Goal: Information Seeking & Learning: Compare options

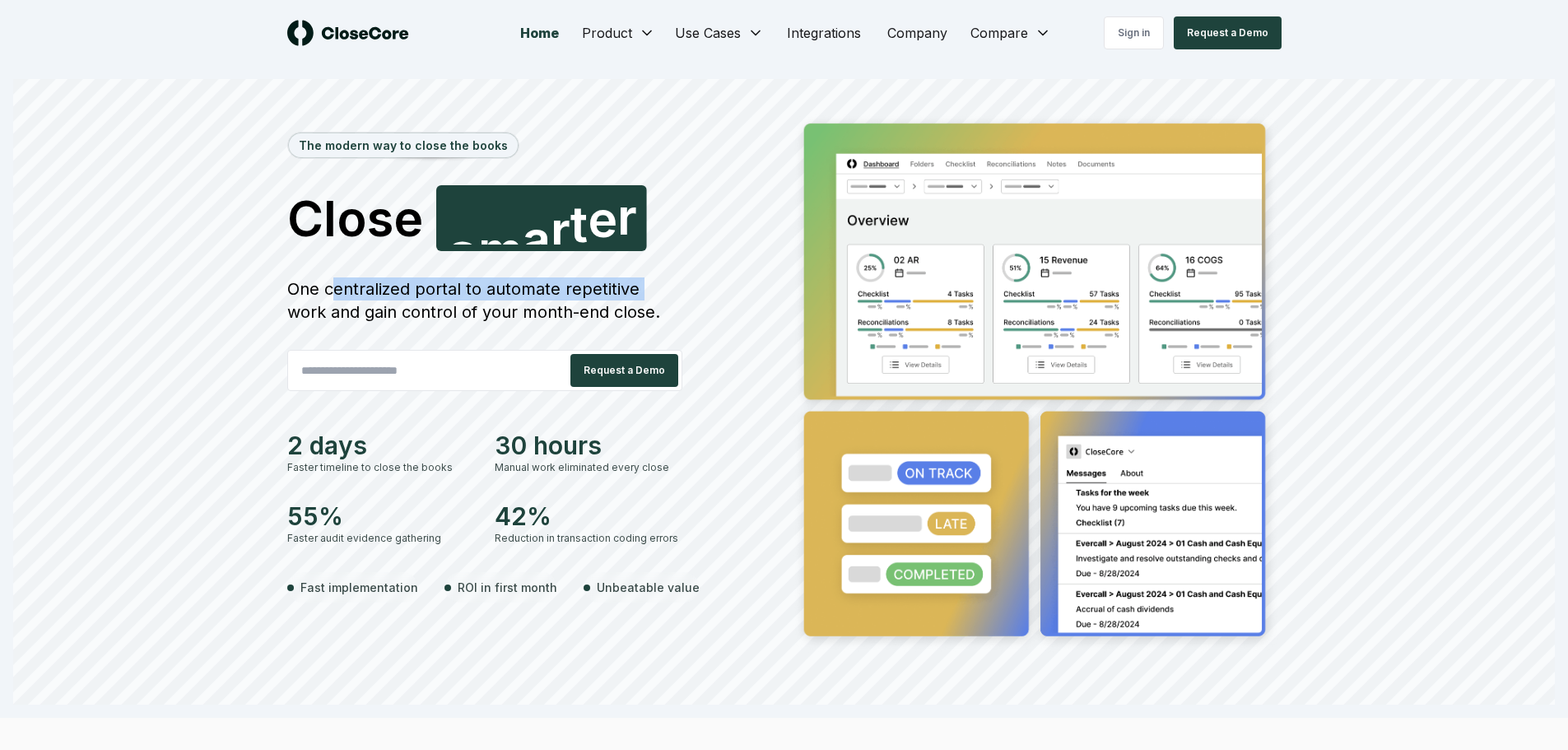
drag, startPoint x: 495, startPoint y: 295, endPoint x: 647, endPoint y: 292, distance: 152.0
click at [647, 292] on div "One centralized portal to automate repetitive work and gain control of your mon…" at bounding box center [484, 300] width 395 height 46
drag, startPoint x: 325, startPoint y: 307, endPoint x: 597, endPoint y: 310, distance: 272.0
click at [597, 310] on div "One centralized portal to automate repetitive work and gain control of your mon…" at bounding box center [484, 300] width 395 height 46
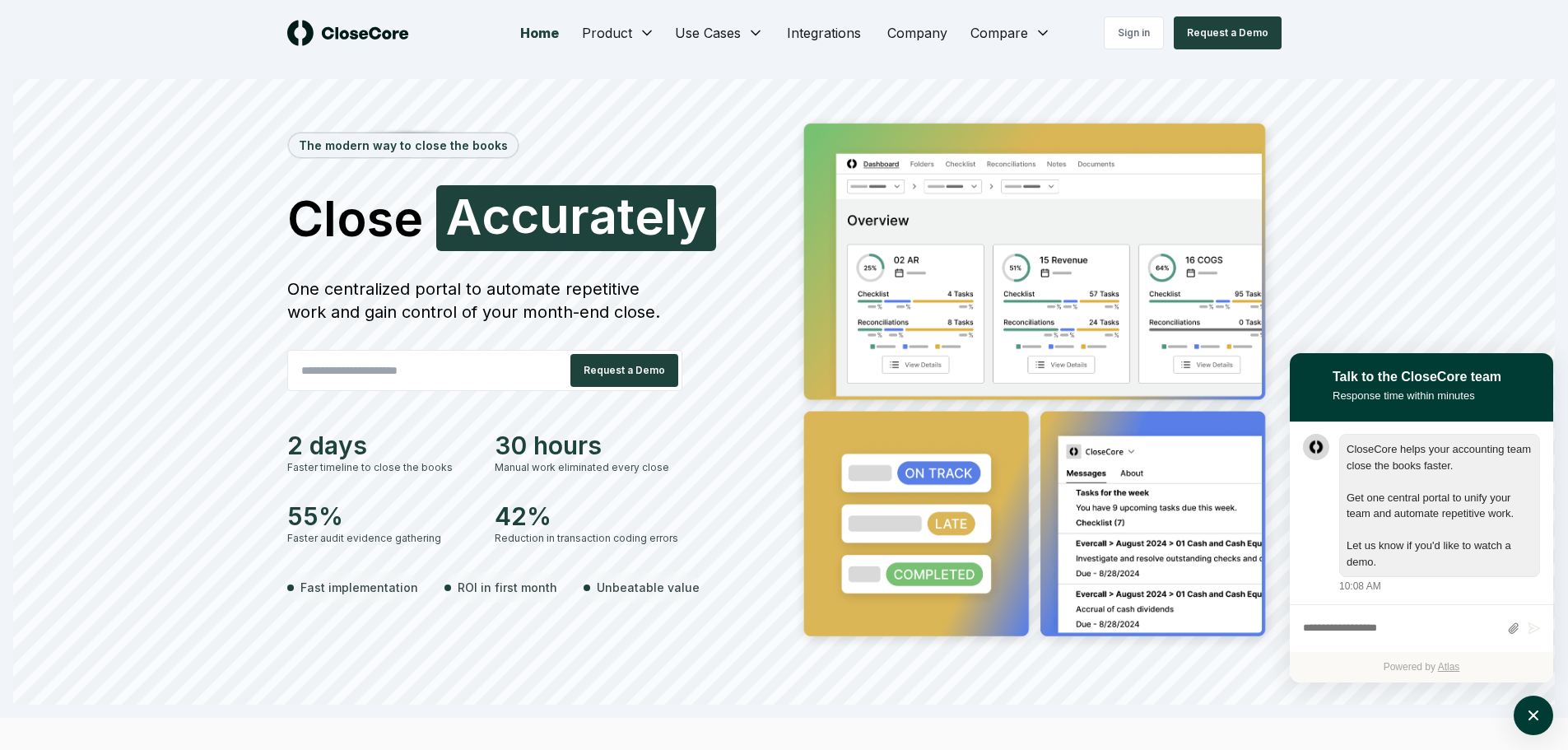
scroll to position [1, 0]
click at [1537, 724] on icon "atlas-launcher" at bounding box center [1533, 715] width 24 height 24
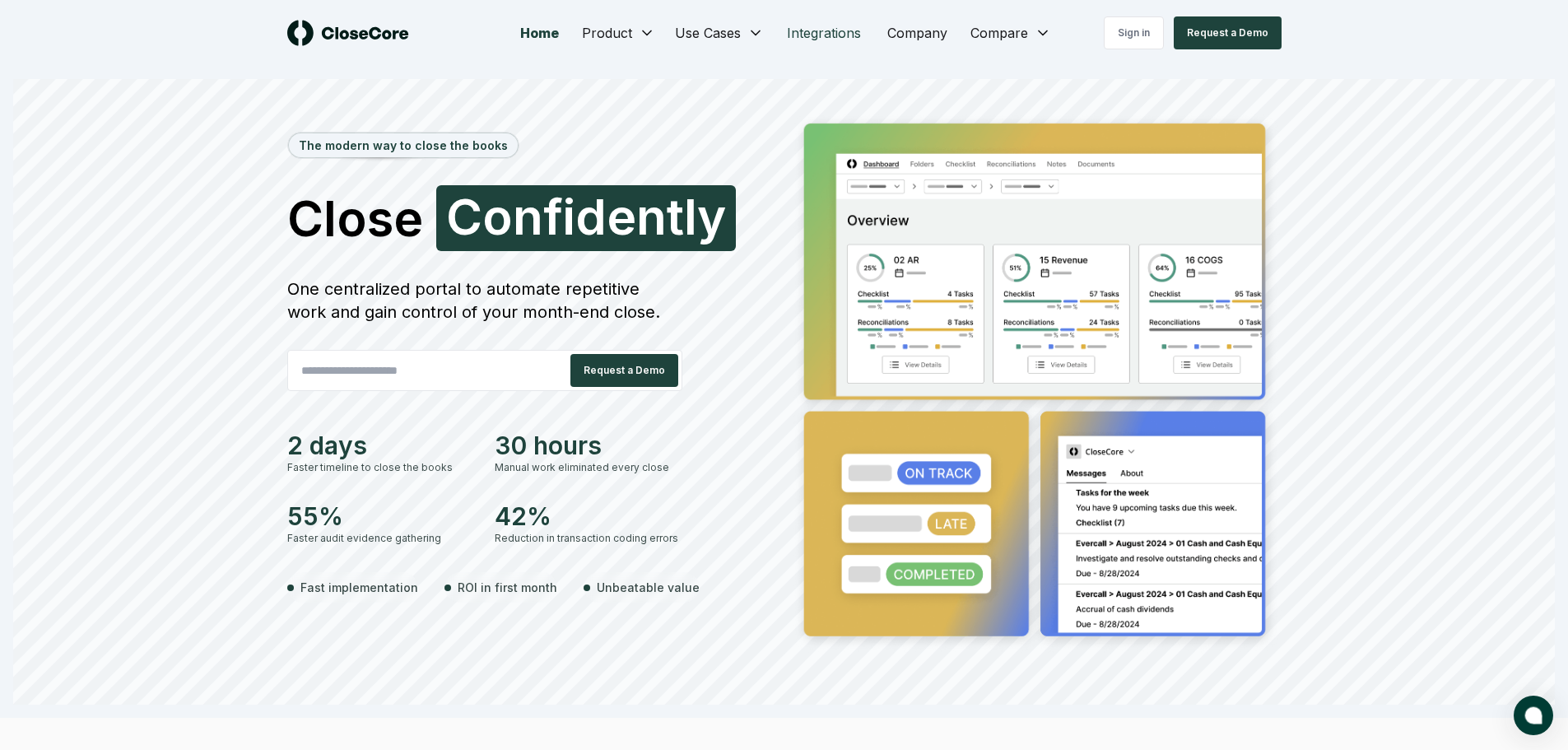
click at [845, 30] on link "Integrations" at bounding box center [824, 33] width 101 height 33
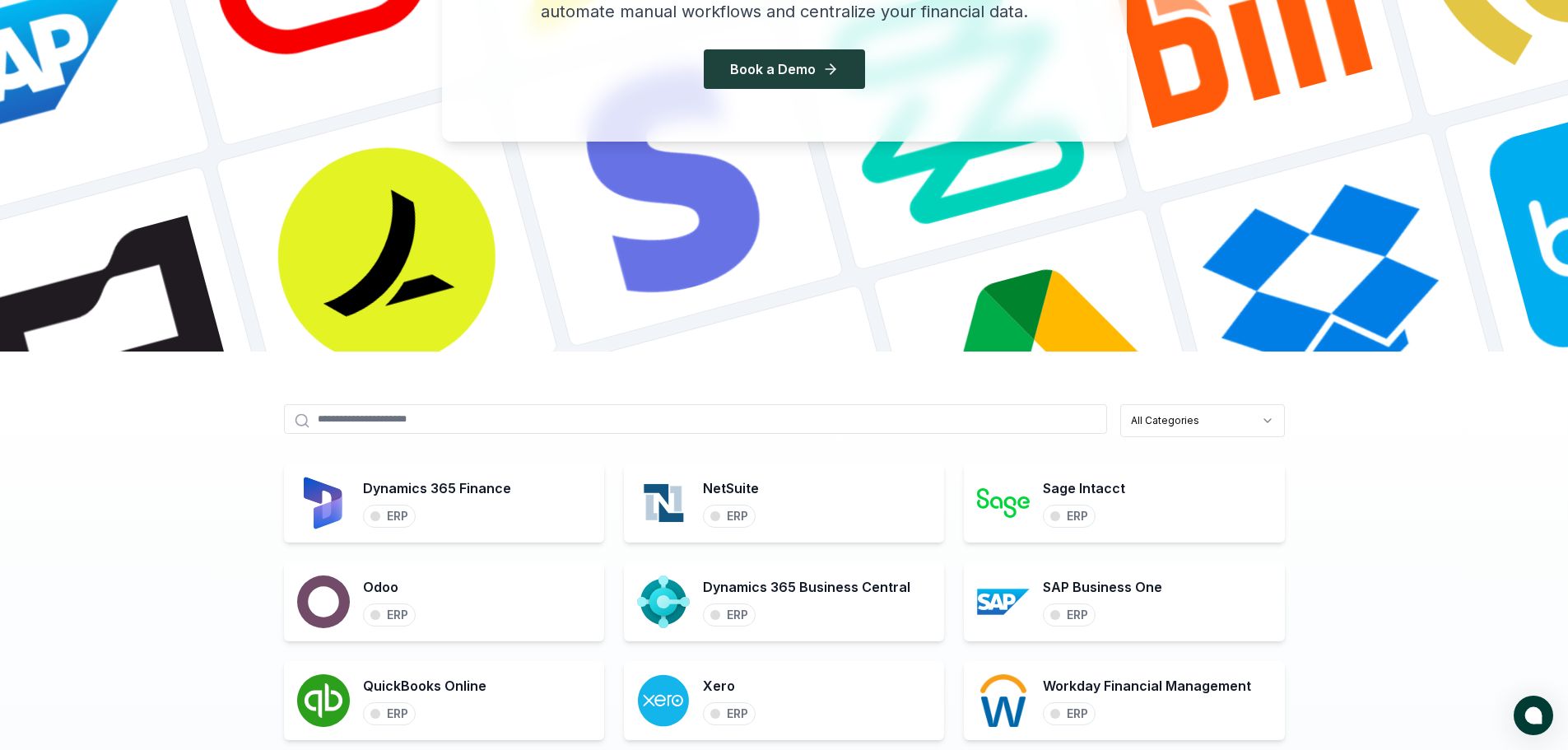
scroll to position [494, 0]
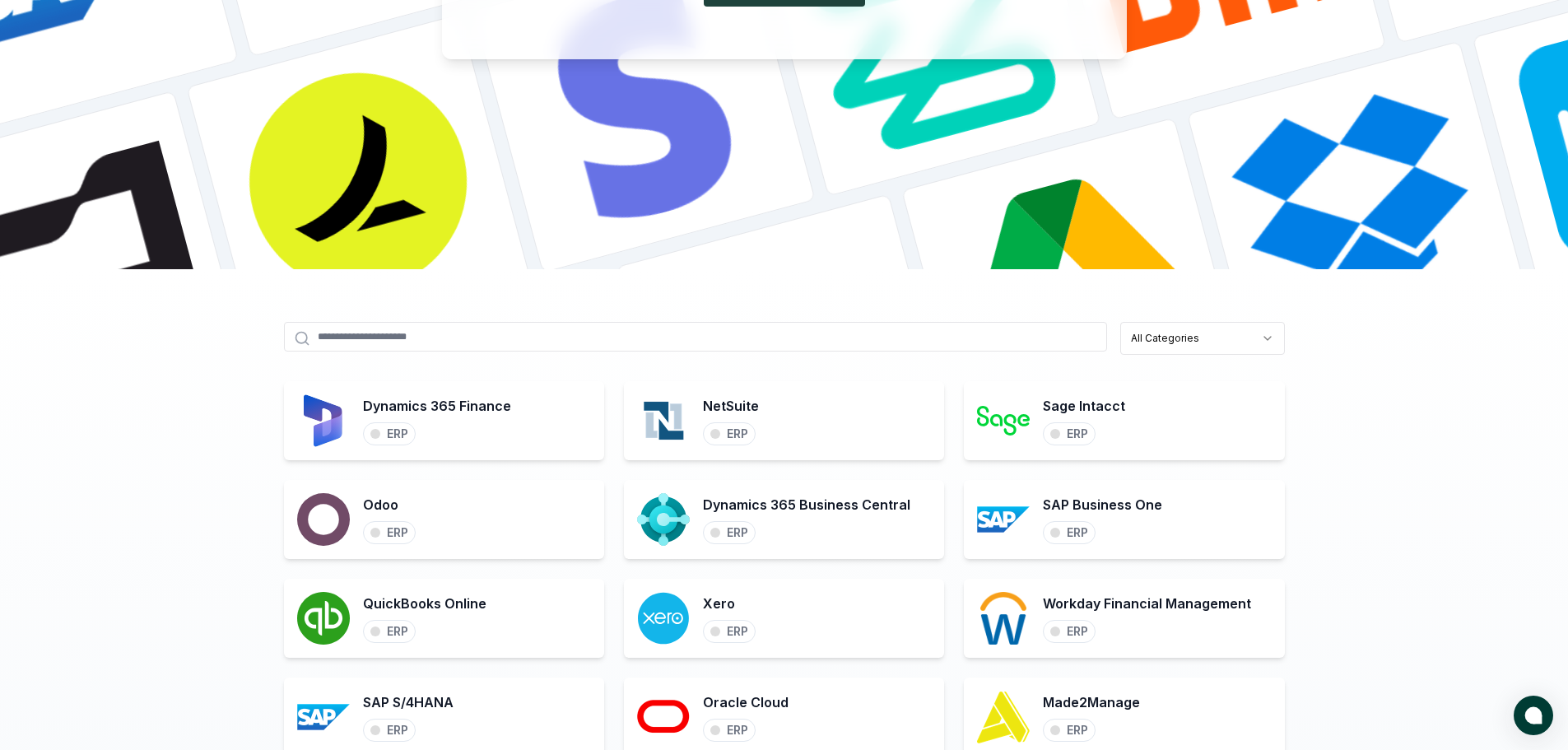
click at [529, 339] on input "text" at bounding box center [695, 337] width 823 height 30
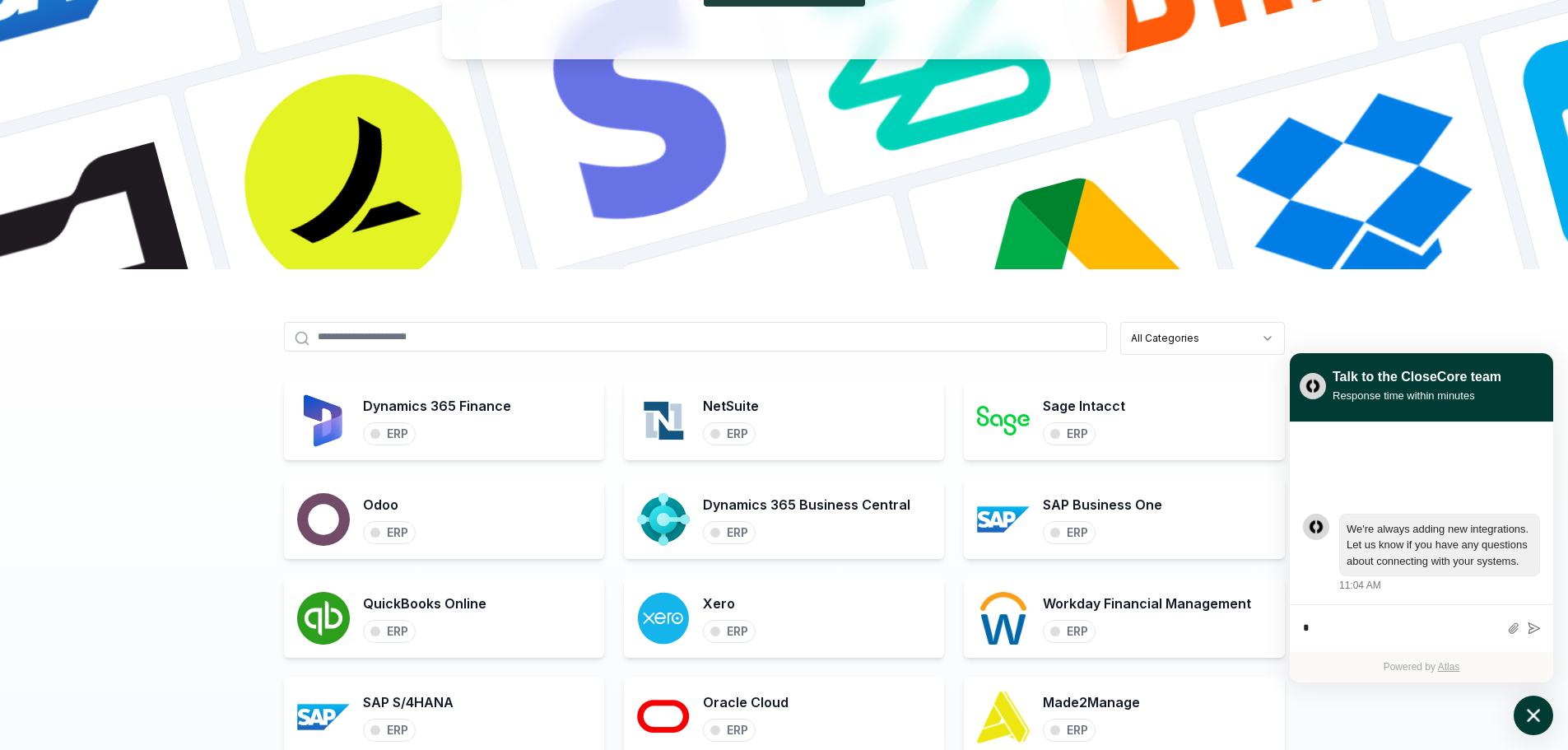
type textarea "*"
click at [529, 339] on input "text" at bounding box center [695, 337] width 823 height 30
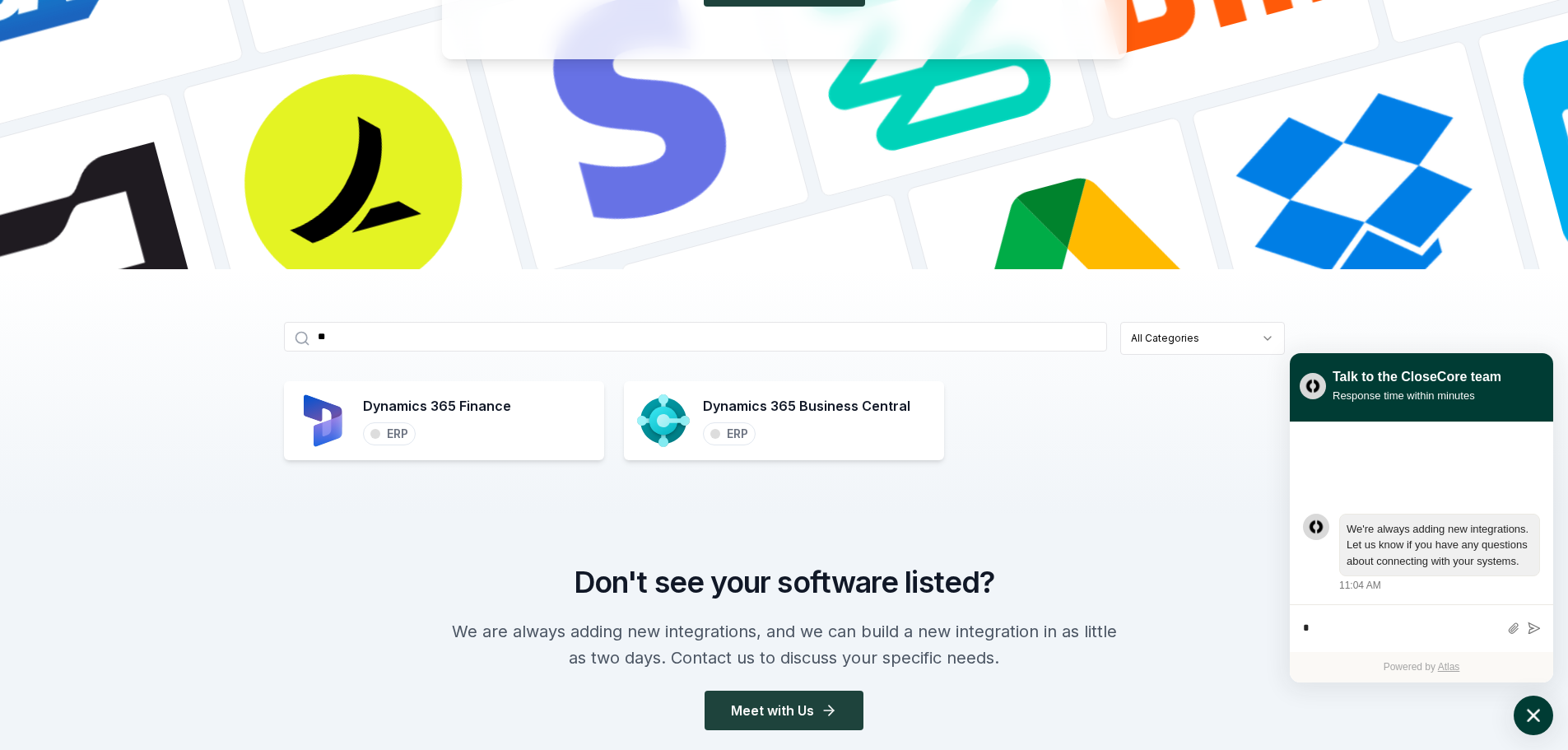
type input "***"
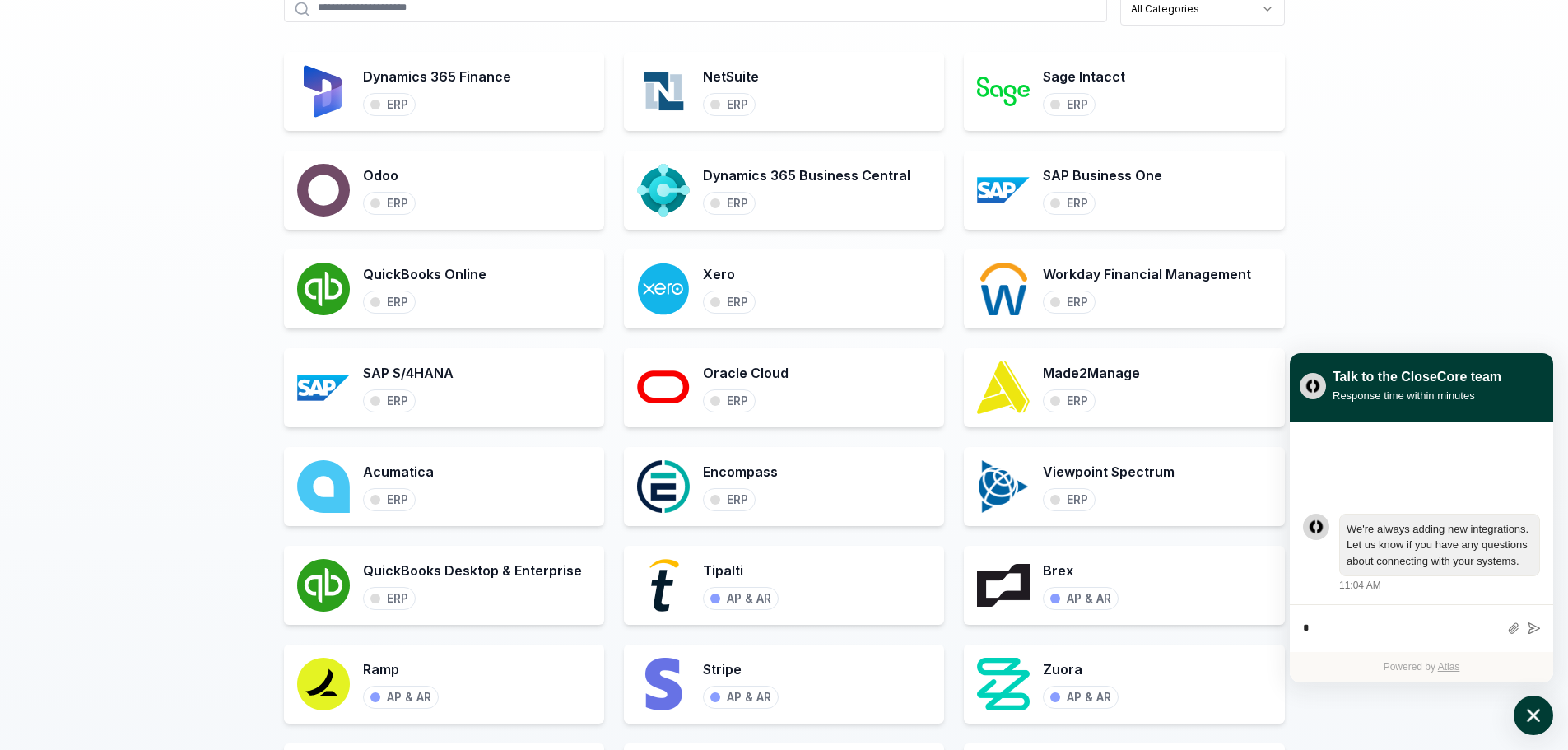
scroll to position [576, 0]
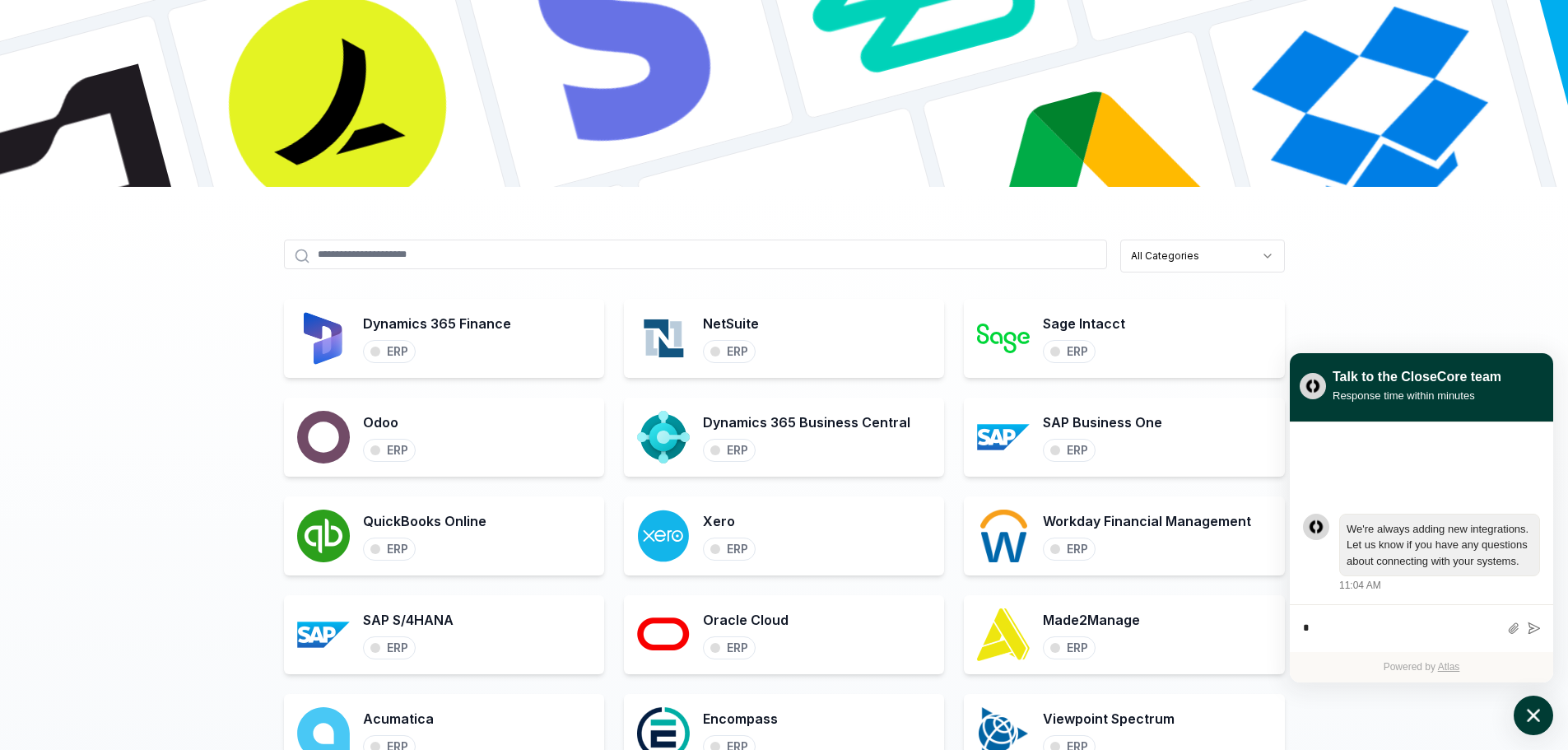
click at [428, 262] on input "text" at bounding box center [695, 254] width 823 height 30
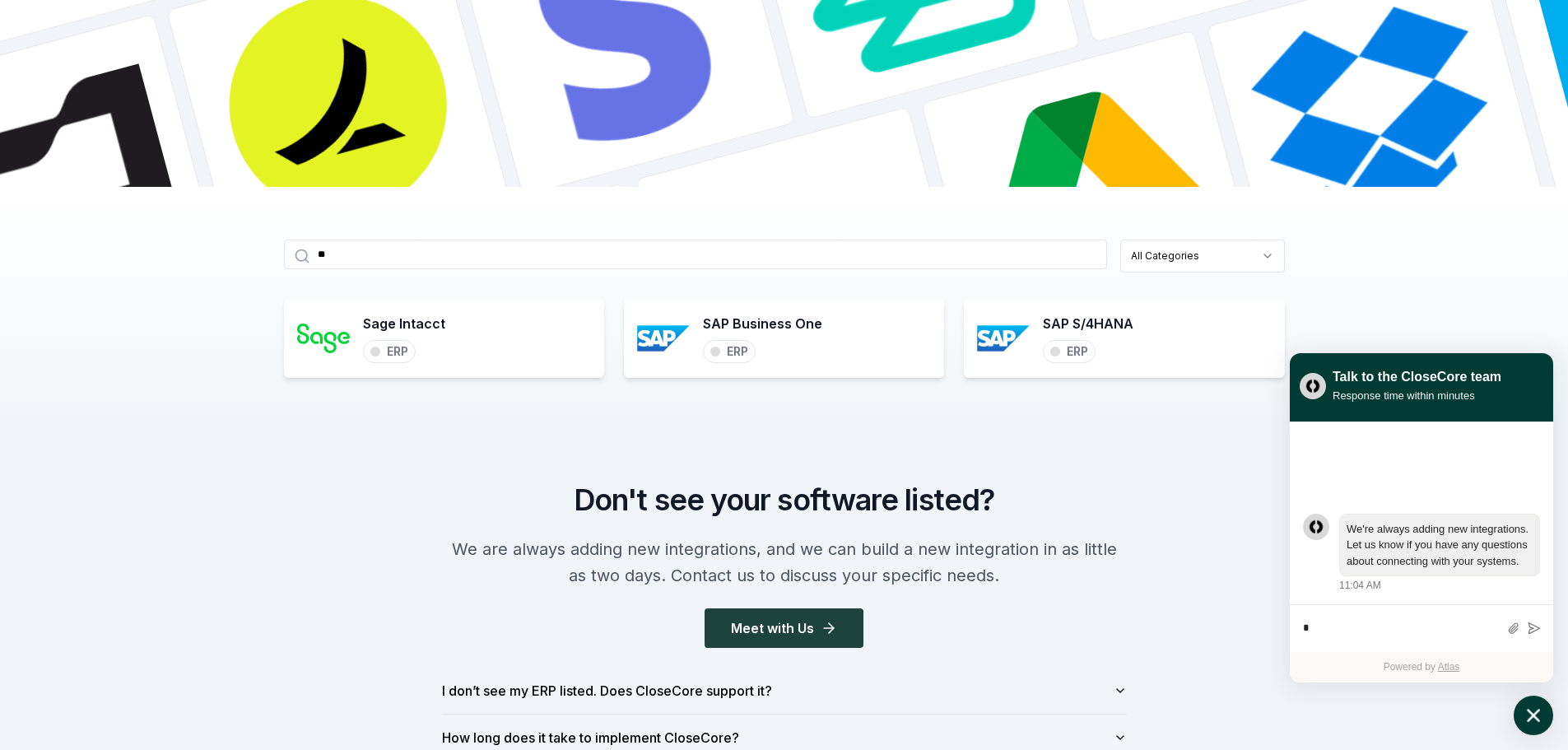
type input "***"
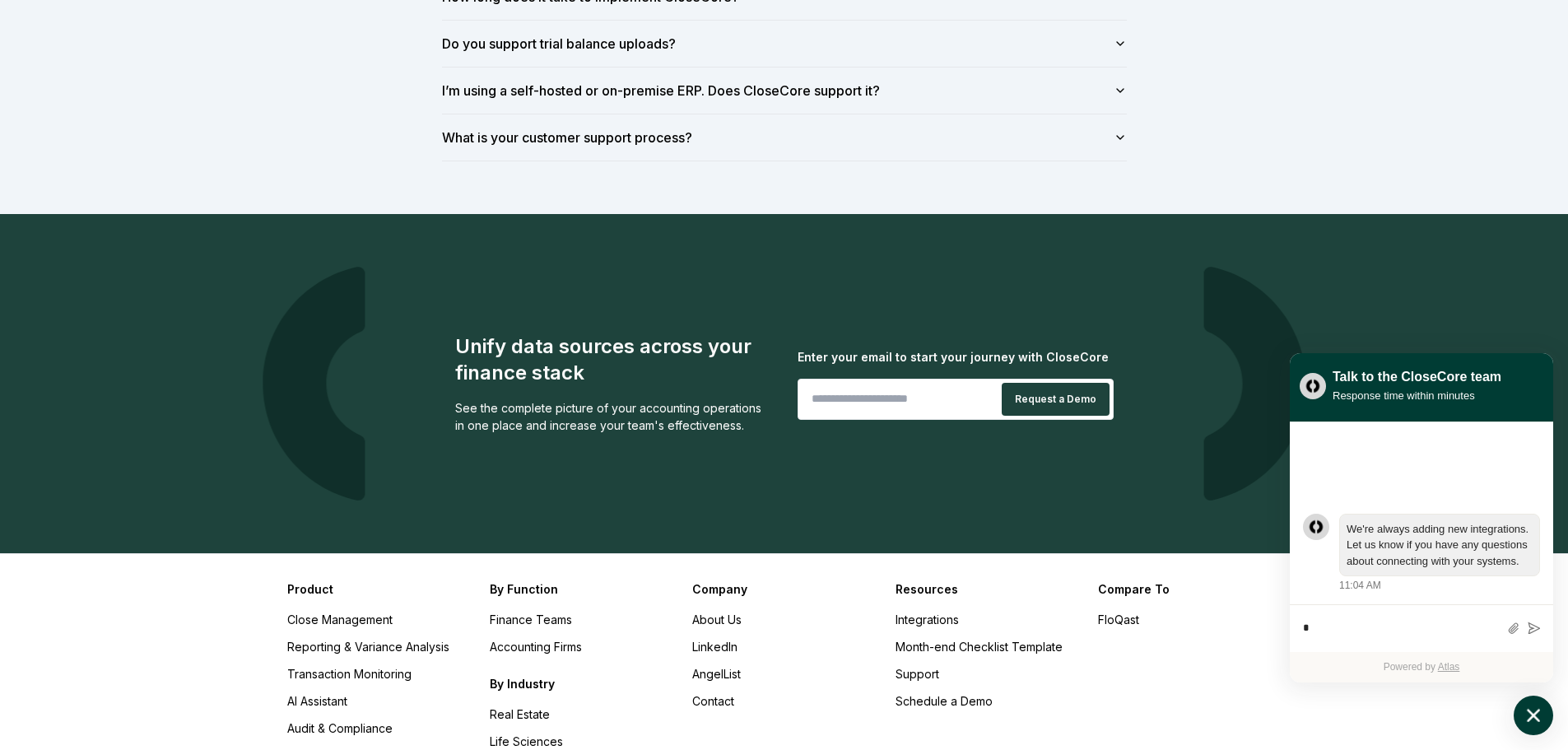
scroll to position [1811, 0]
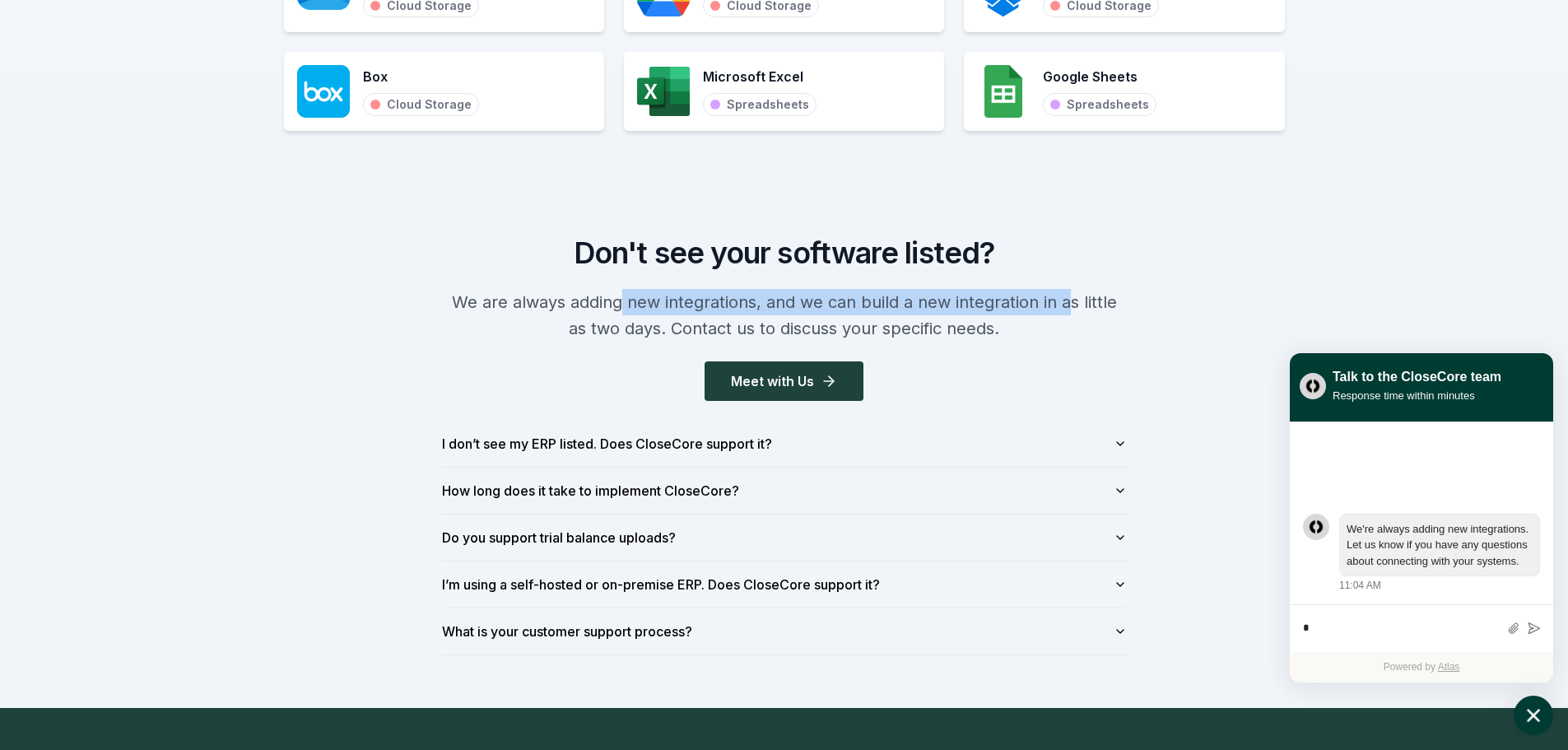
drag, startPoint x: 610, startPoint y: 302, endPoint x: 1062, endPoint y: 290, distance: 452.2
click at [1060, 290] on p "We are always adding new integrations, and we can build a new integration in as…" at bounding box center [784, 315] width 685 height 53
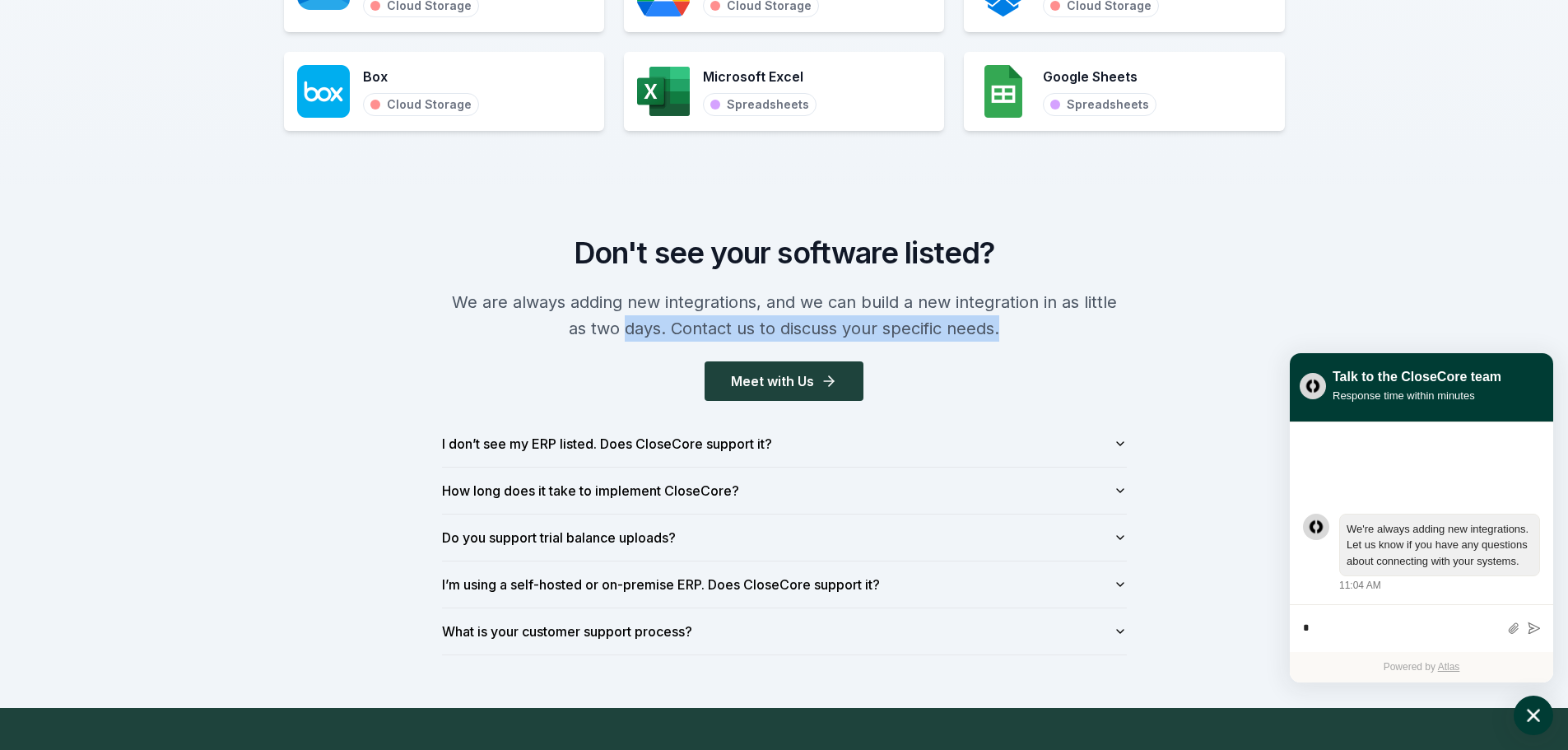
drag, startPoint x: 613, startPoint y: 327, endPoint x: 999, endPoint y: 324, distance: 386.0
click at [997, 324] on p "We are always adding new integrations, and we can build a new integration in as…" at bounding box center [784, 315] width 685 height 53
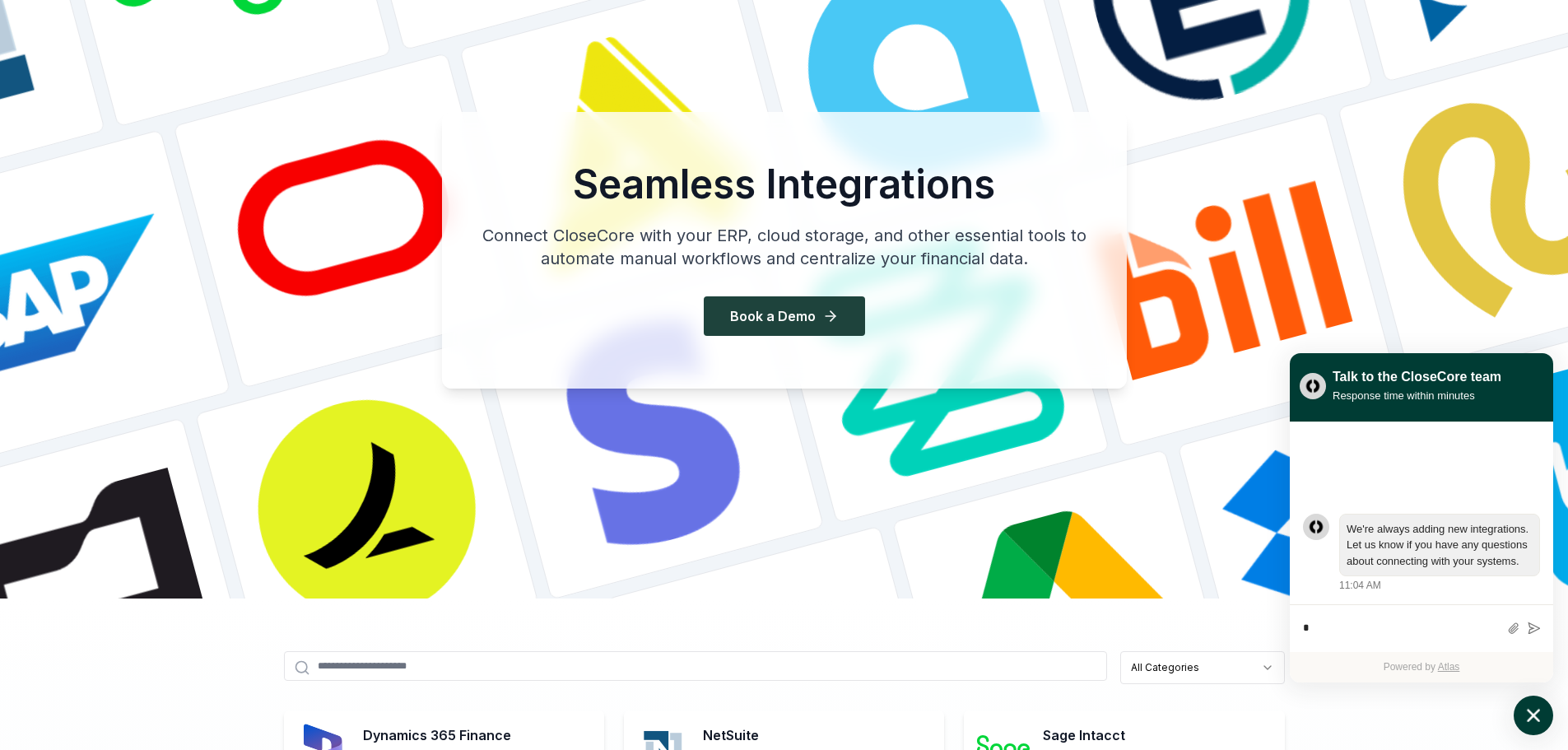
scroll to position [0, 0]
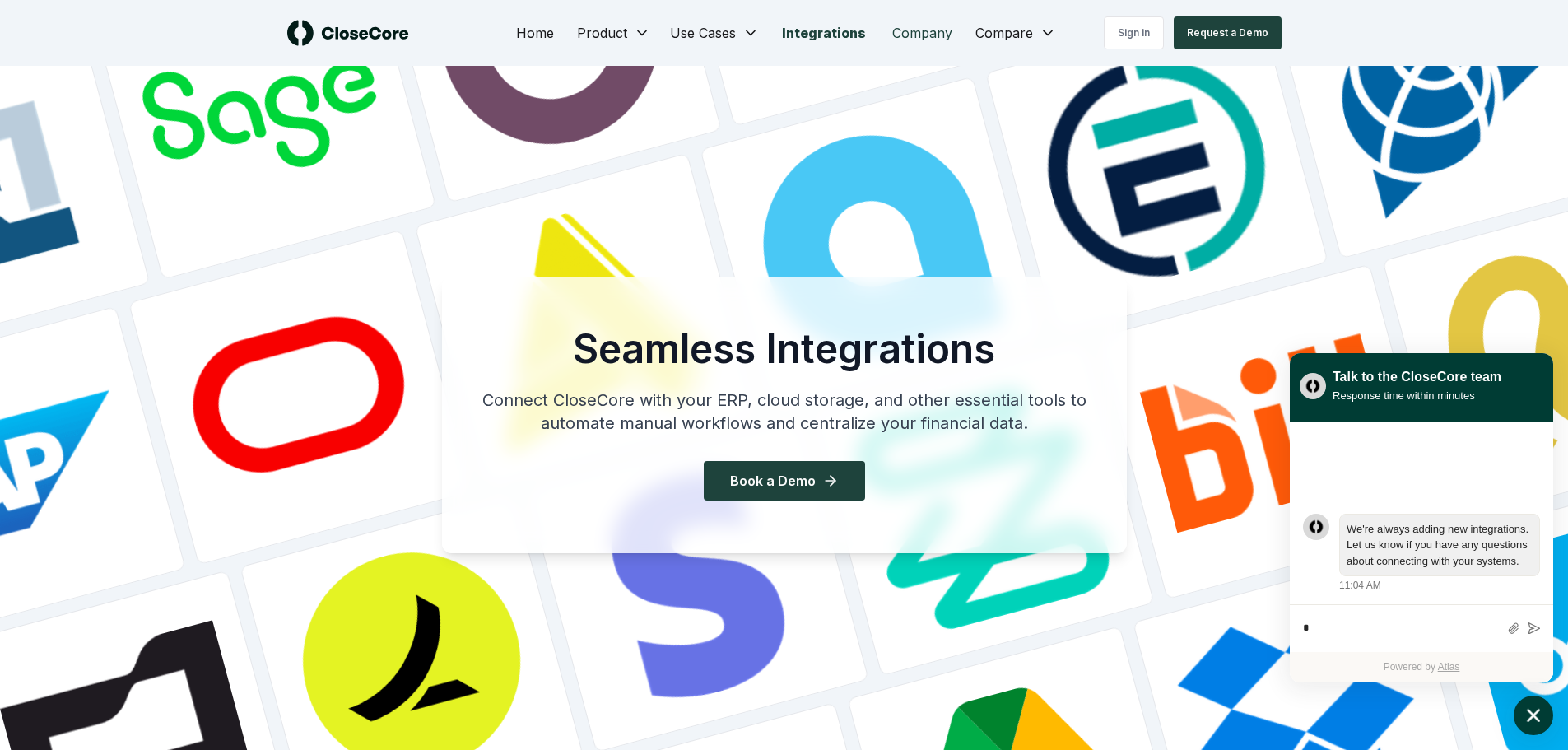
click at [916, 31] on link "Company" at bounding box center [921, 33] width 87 height 33
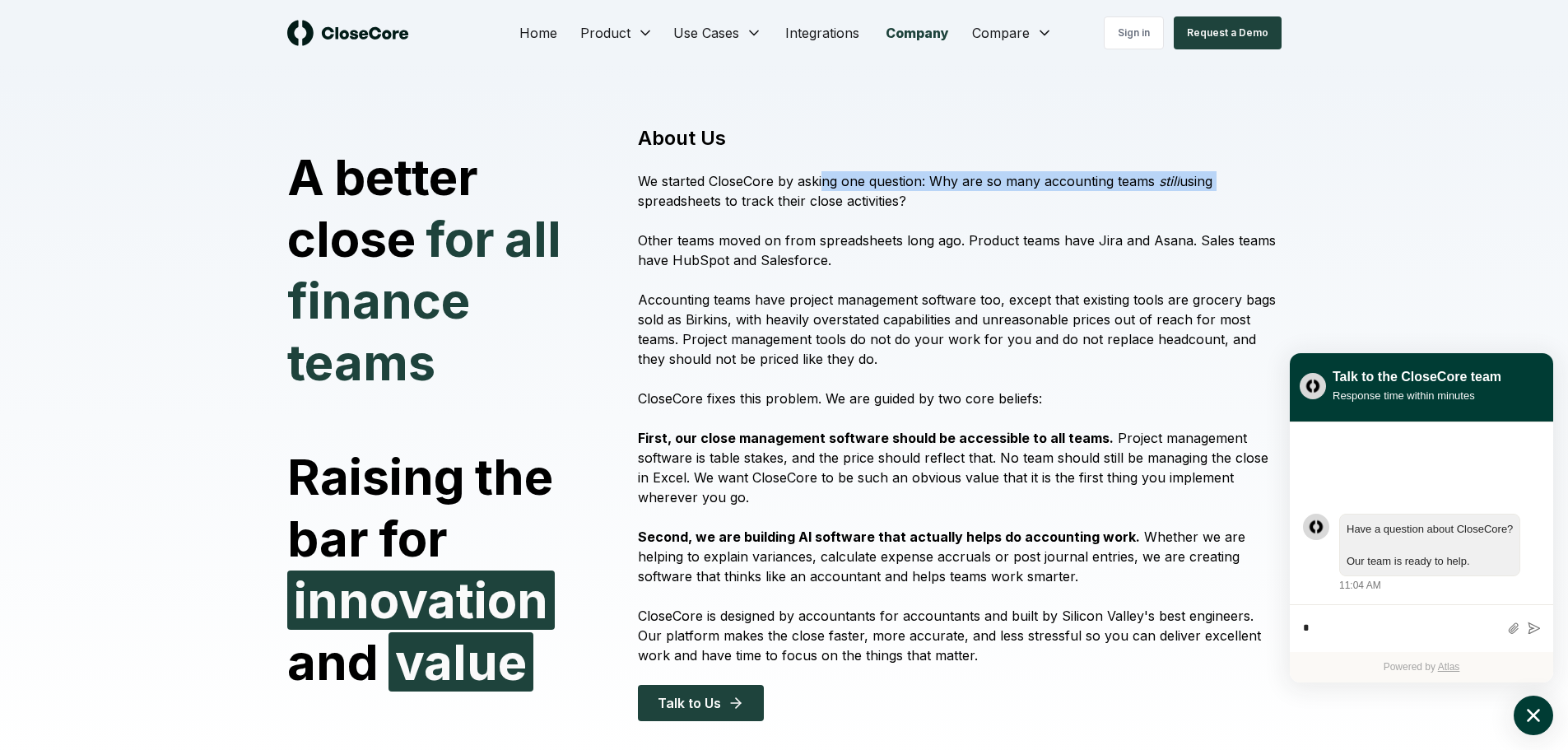
drag, startPoint x: 824, startPoint y: 182, endPoint x: 1237, endPoint y: 182, distance: 413.0
click at [1237, 182] on p "We started CloseCore by asking one question: Why are so many accounting teams s…" at bounding box center [958, 191] width 643 height 40
drag, startPoint x: 680, startPoint y: 196, endPoint x: 910, endPoint y: 194, distance: 230.0
click at [910, 194] on p "We started CloseCore by asking one question: Why are so many accounting teams s…" at bounding box center [958, 191] width 643 height 40
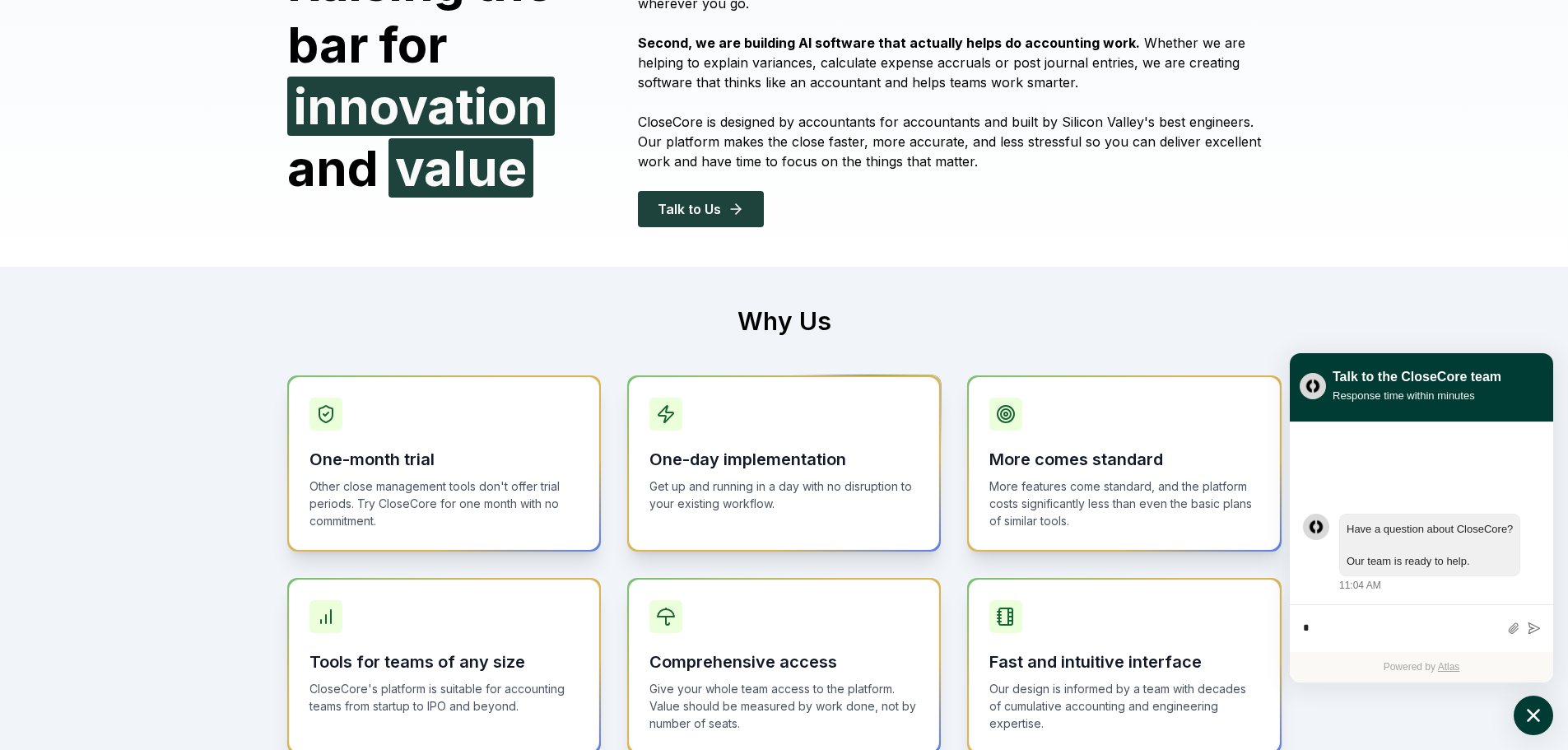
scroll to position [741, 0]
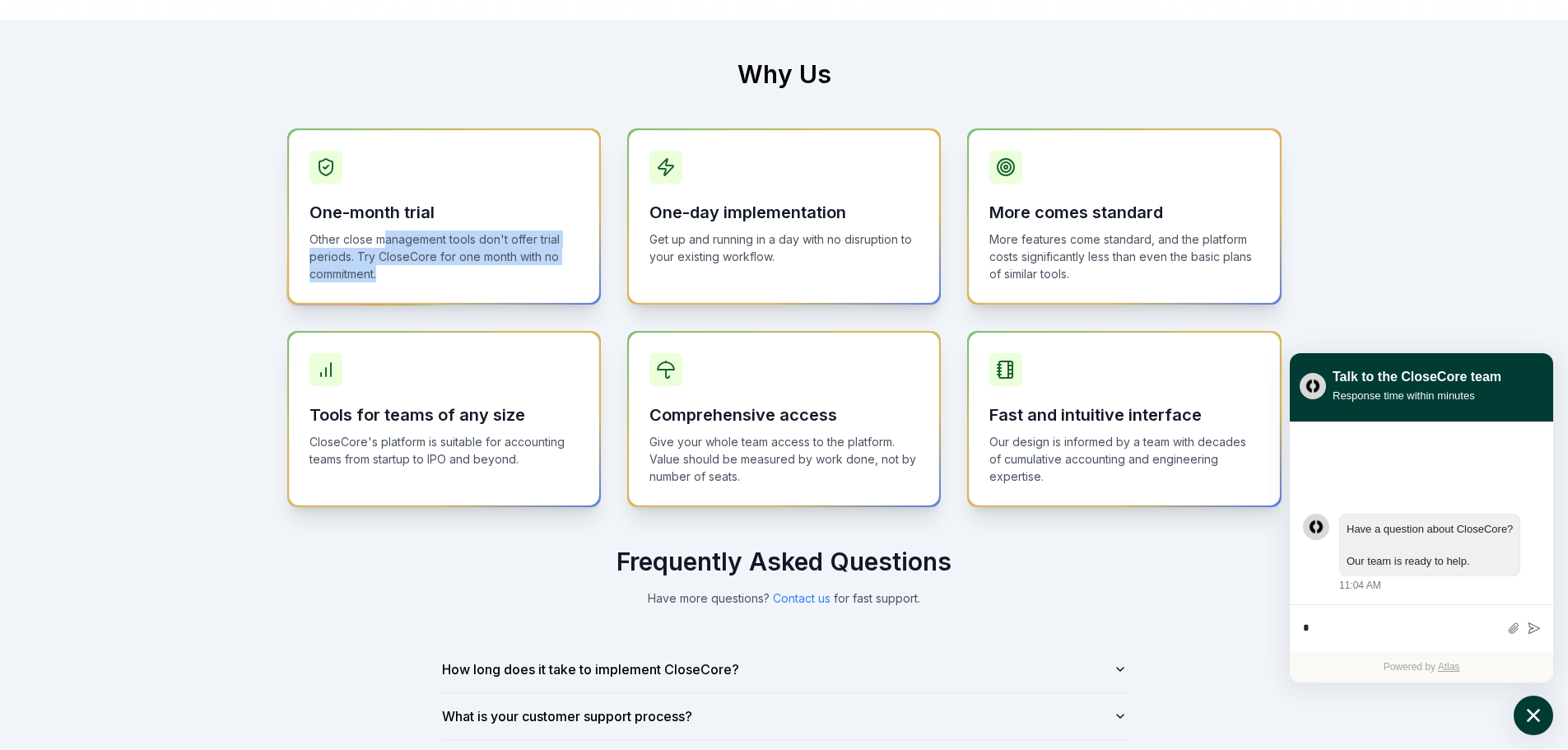
drag, startPoint x: 393, startPoint y: 240, endPoint x: 408, endPoint y: 269, distance: 32.6
click at [408, 269] on p "Other close management tools don't offer trial periods. Try CloseCore for one m…" at bounding box center [444, 256] width 269 height 52
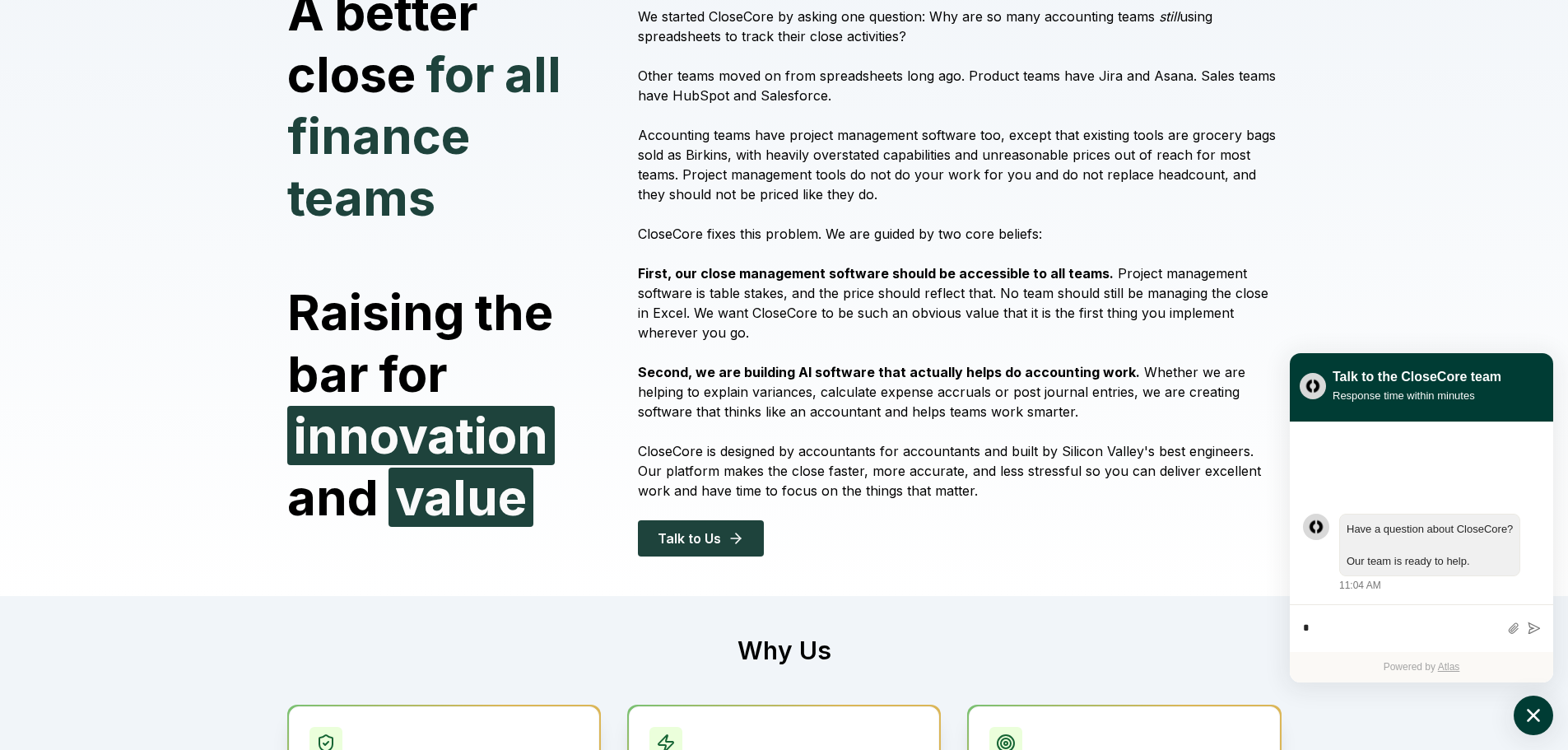
scroll to position [0, 0]
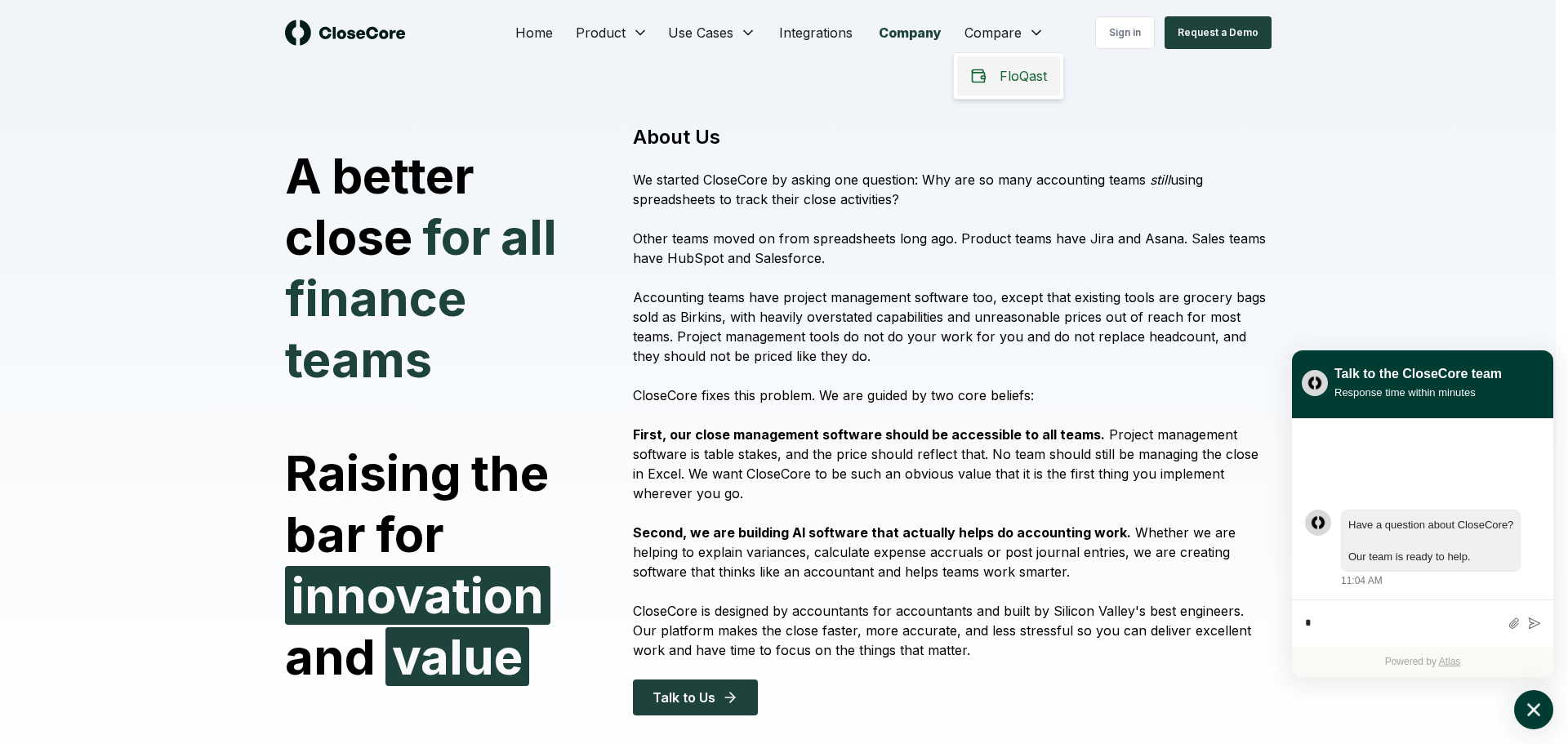
click at [1018, 84] on span "FloQast" at bounding box center [1023, 76] width 47 height 20
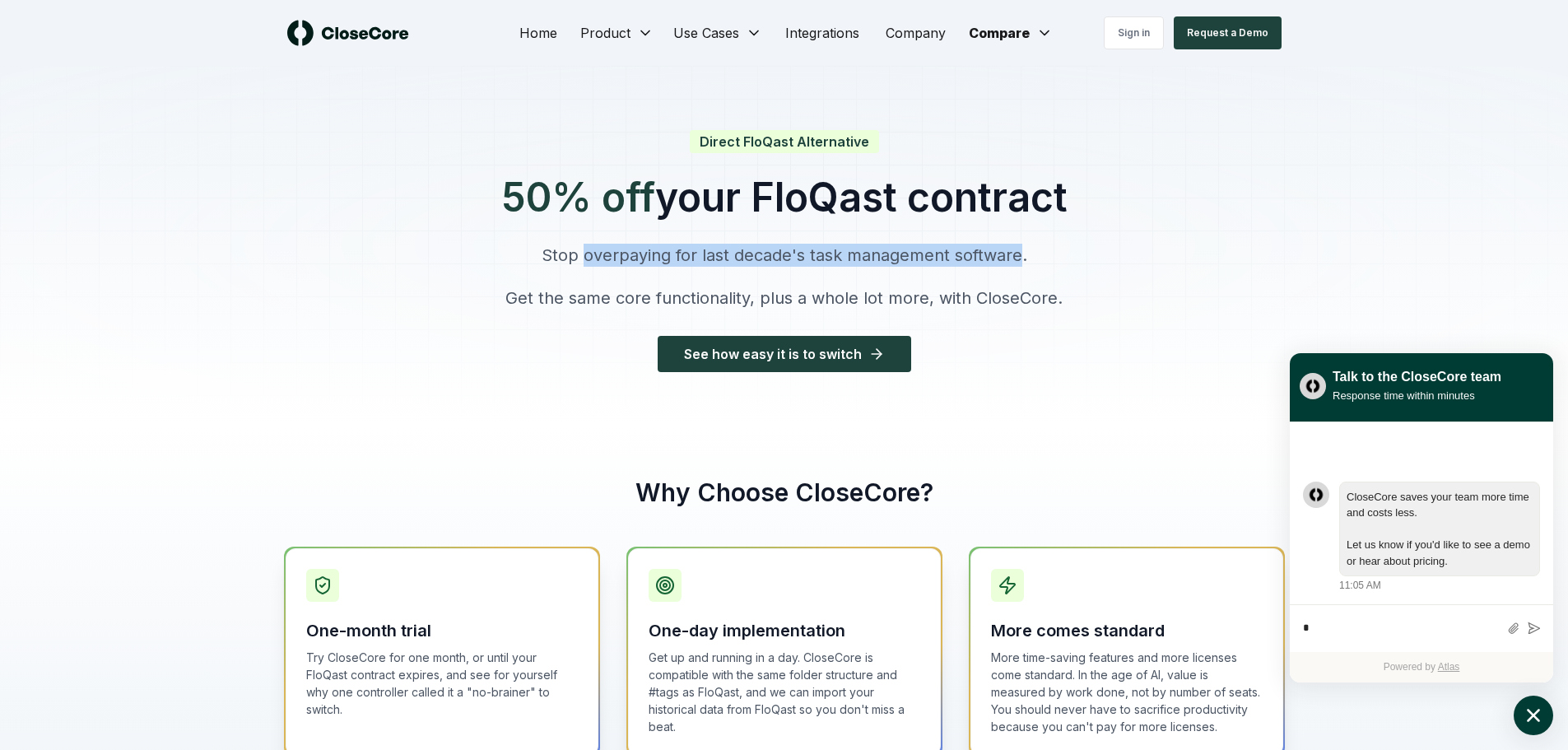
drag, startPoint x: 719, startPoint y: 259, endPoint x: 1030, endPoint y: 257, distance: 311.0
click at [1027, 257] on p "Stop overpaying for last decade's task management software." at bounding box center [784, 255] width 566 height 23
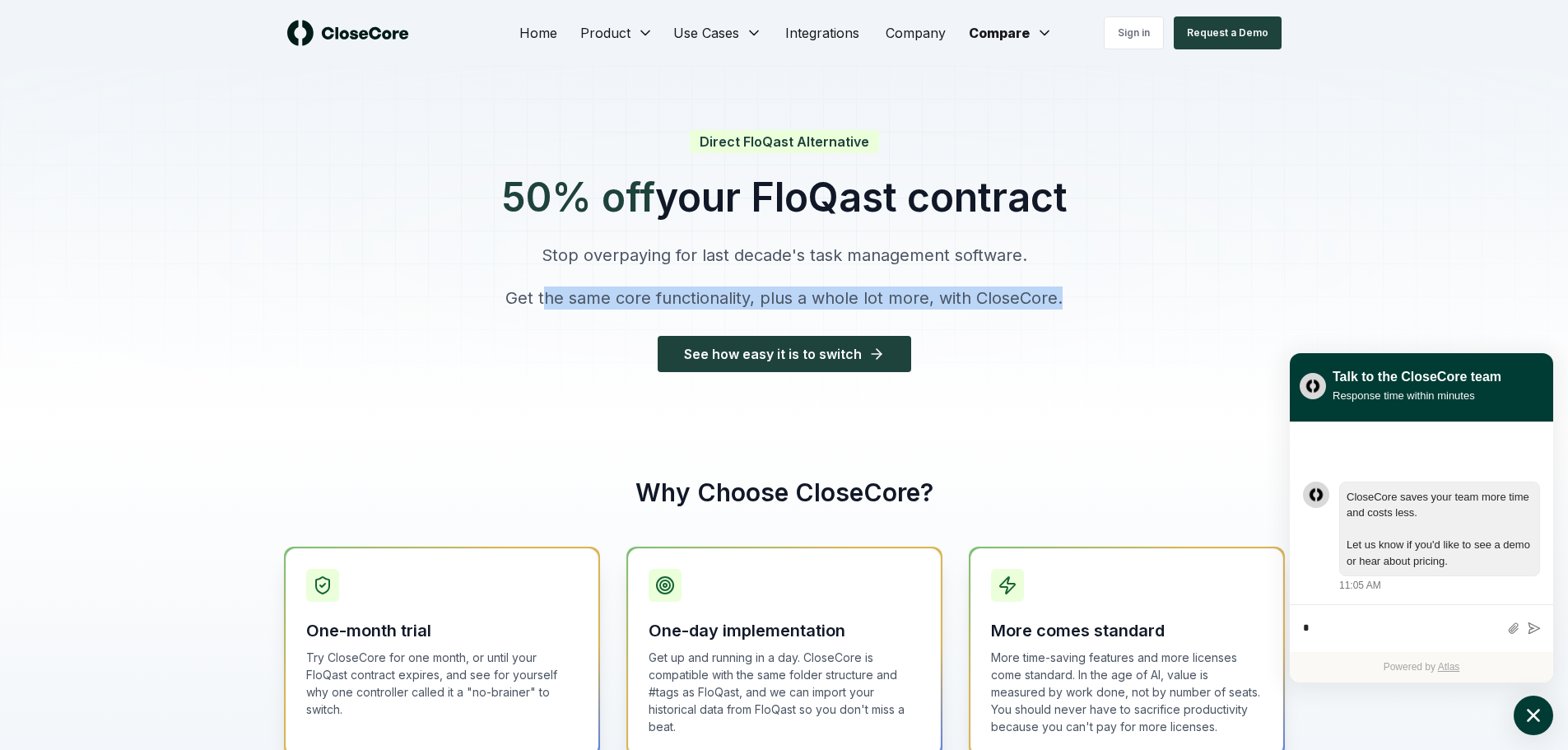
drag, startPoint x: 684, startPoint y: 296, endPoint x: 1085, endPoint y: 296, distance: 401.0
click at [1085, 296] on div "Direct FloQast Alternative 50% off your FloQast contract Stop overpaying for la…" at bounding box center [784, 245] width 619 height 359
click at [735, 355] on button "See how easy it is to switch" at bounding box center [784, 354] width 253 height 36
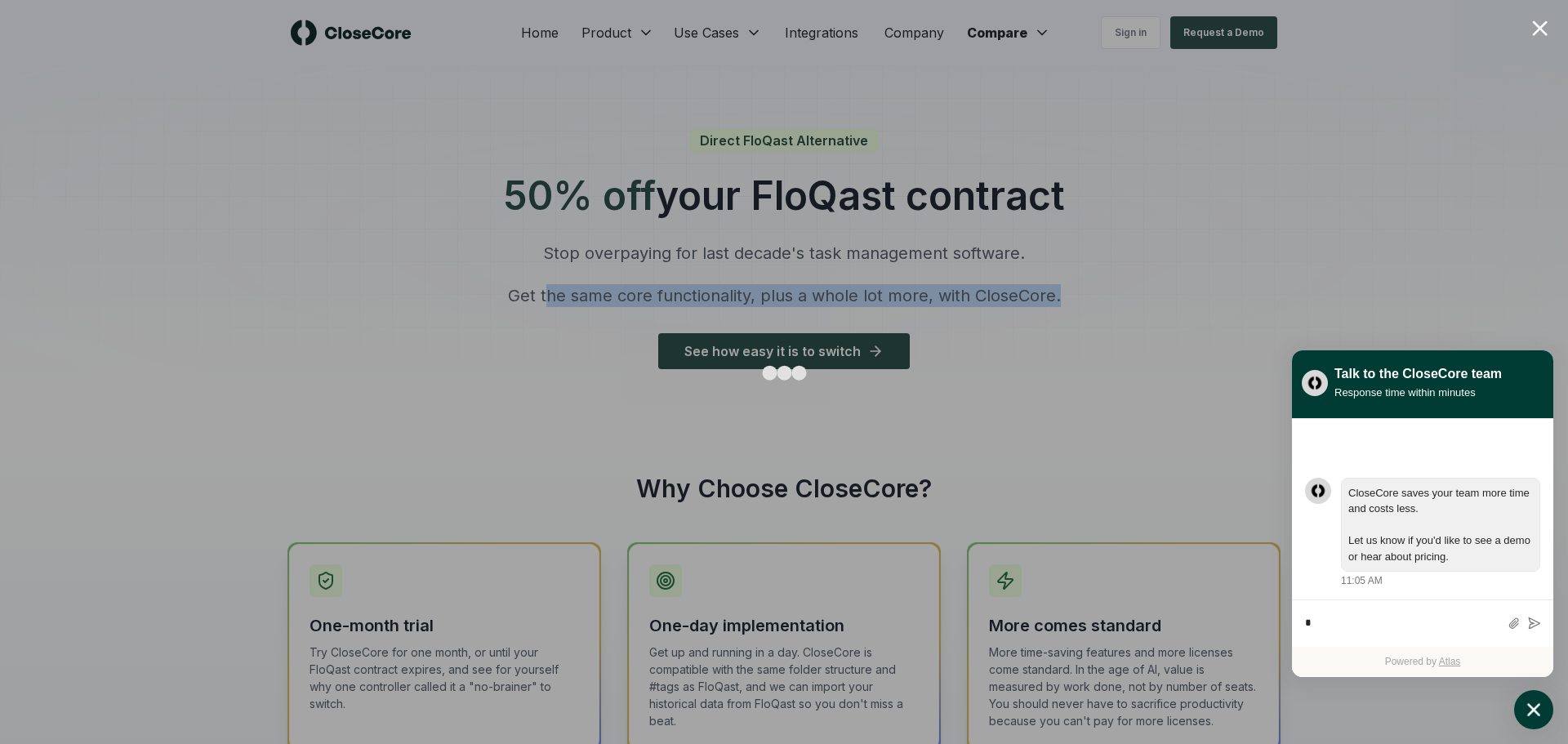
click at [1539, 710] on icon "atlas-launcher" at bounding box center [1534, 710] width 24 height 24
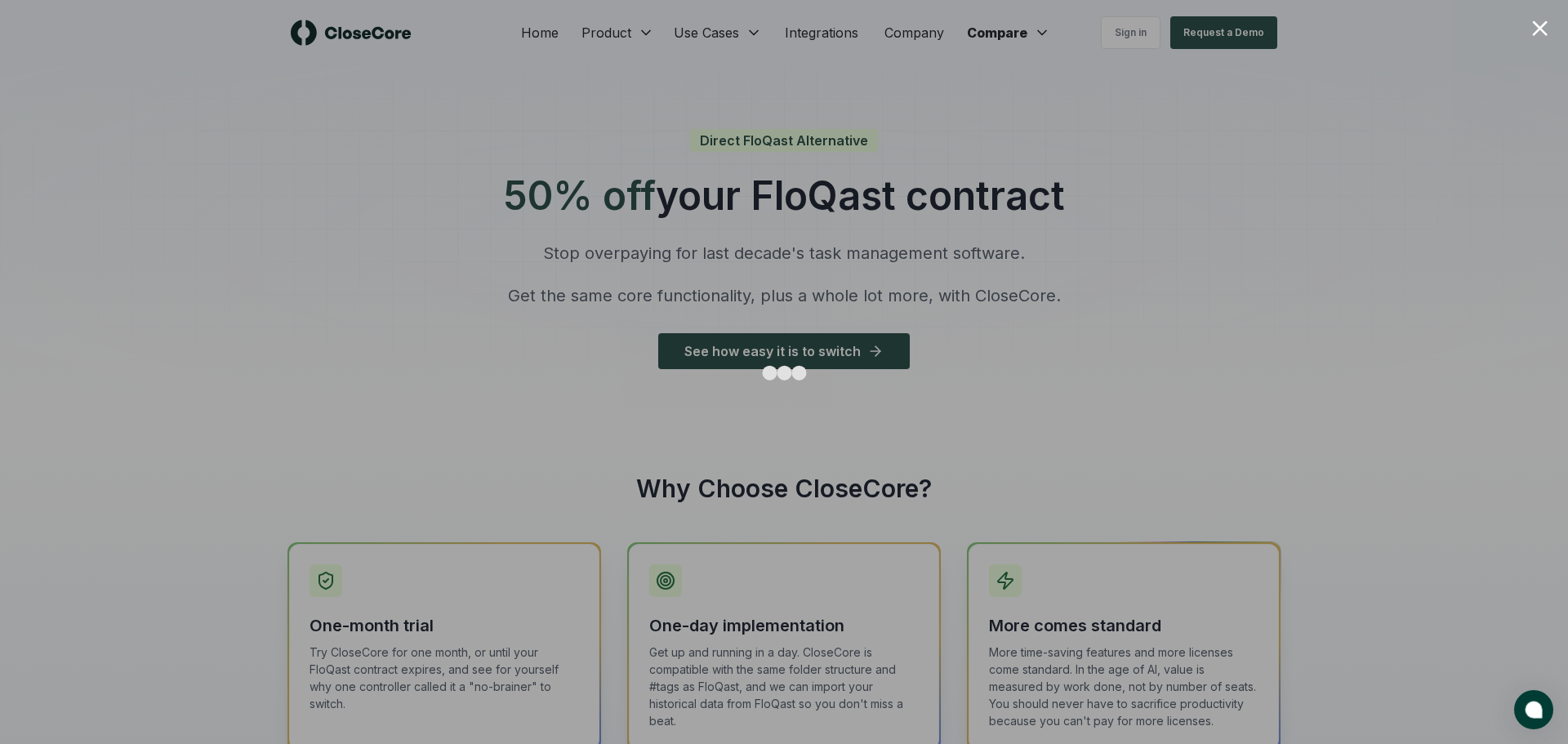
click at [1238, 154] on div at bounding box center [784, 372] width 1568 height 744
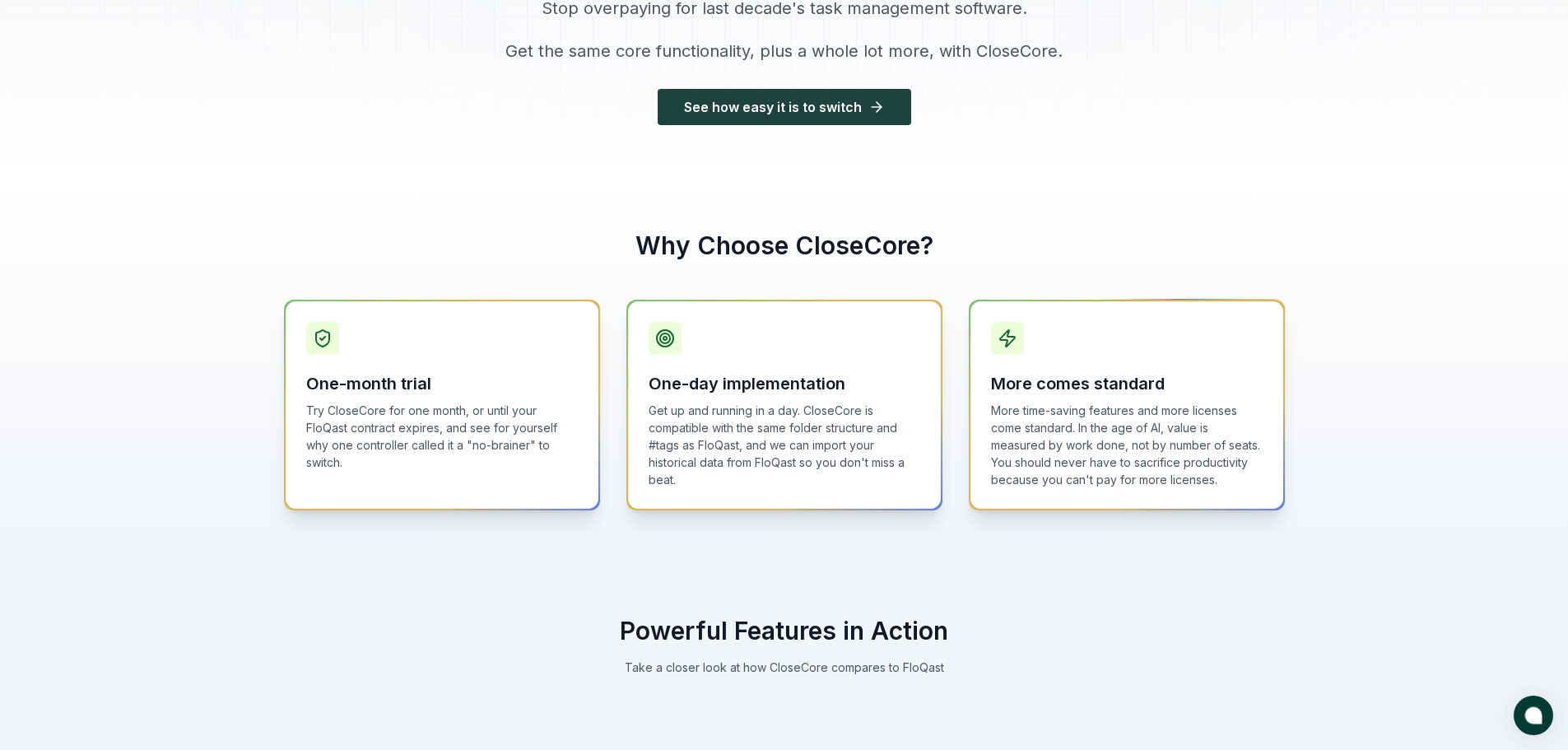
scroll to position [329, 0]
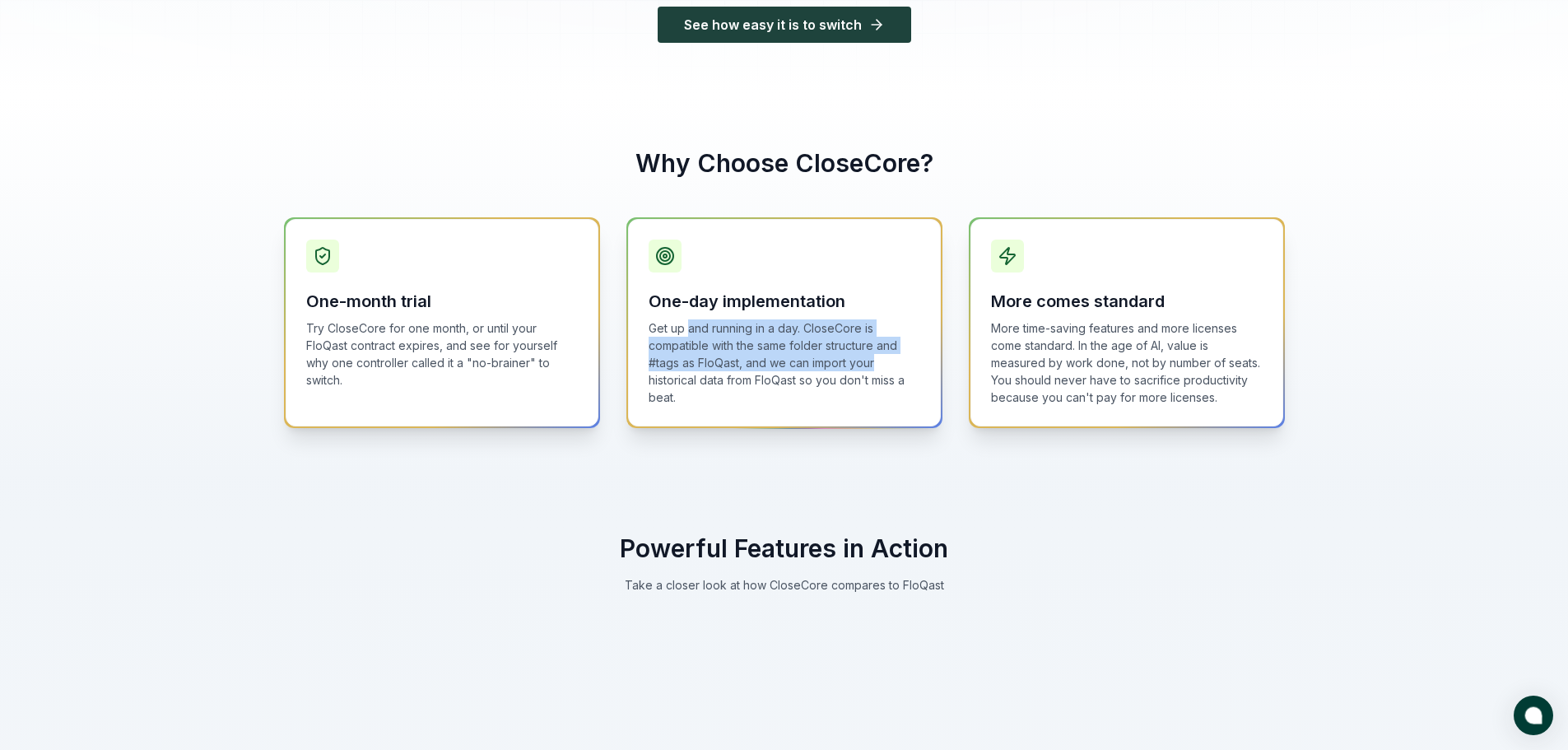
drag, startPoint x: 687, startPoint y: 332, endPoint x: 892, endPoint y: 364, distance: 207.5
click at [892, 364] on p "Get up and running in a day. CloseCore is compatible with the same folder struc…" at bounding box center [784, 362] width 271 height 87
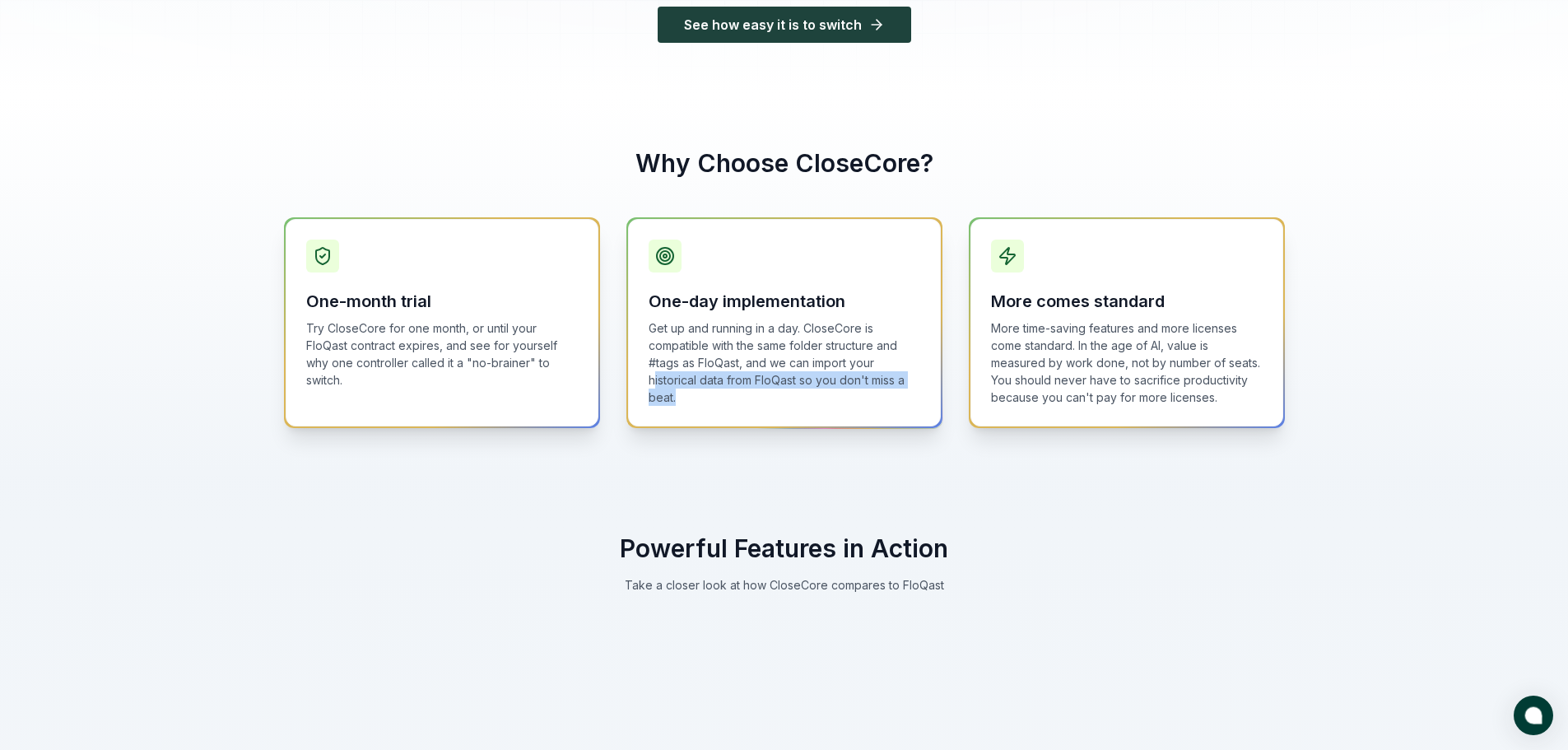
drag, startPoint x: 709, startPoint y: 378, endPoint x: 921, endPoint y: 398, distance: 212.9
click at [921, 398] on div "One-day implementation Get up and running in a day. CloseCore is compatible wit…" at bounding box center [784, 322] width 313 height 207
